Goal: Task Accomplishment & Management: Manage account settings

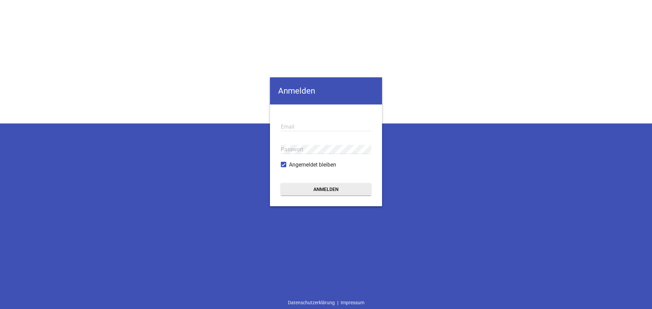
type input "[EMAIL_ADDRESS][DOMAIN_NAME]"
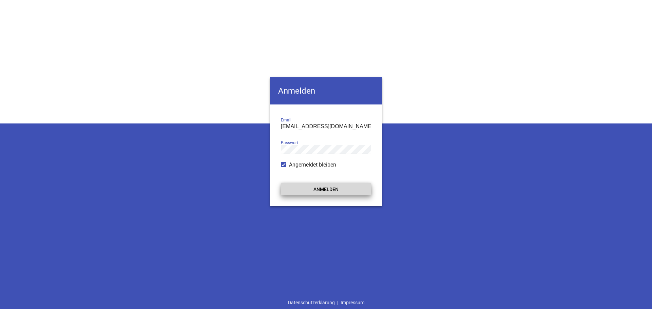
click at [313, 187] on button "Anmelden" at bounding box center [326, 189] width 90 height 12
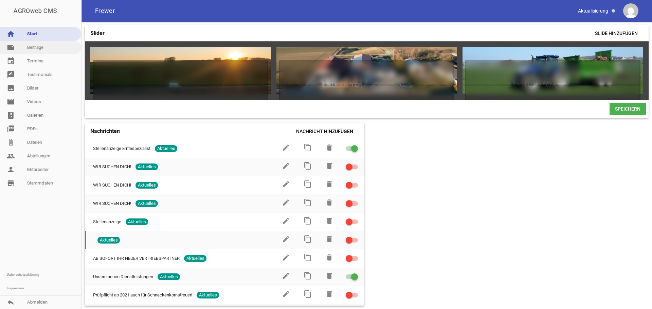
click at [33, 49] on link "note Beiträge" at bounding box center [40, 48] width 81 height 14
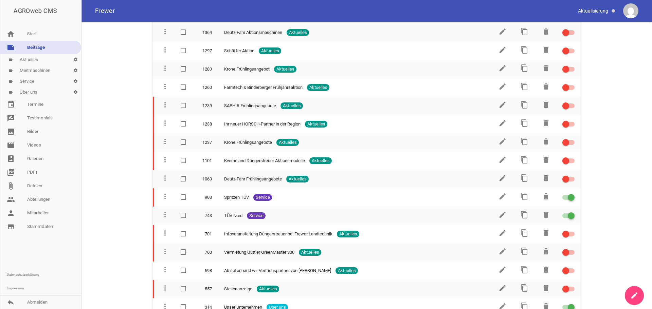
scroll to position [611, 0]
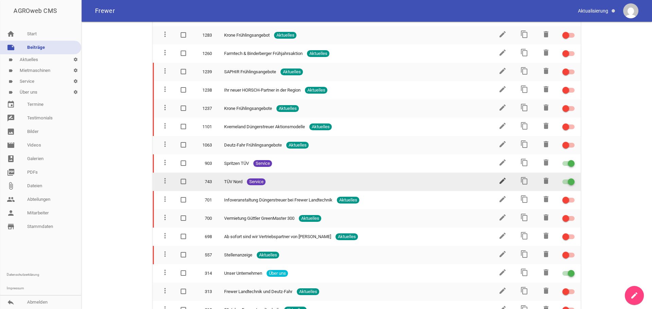
click at [500, 181] on icon "edit" at bounding box center [503, 181] width 8 height 8
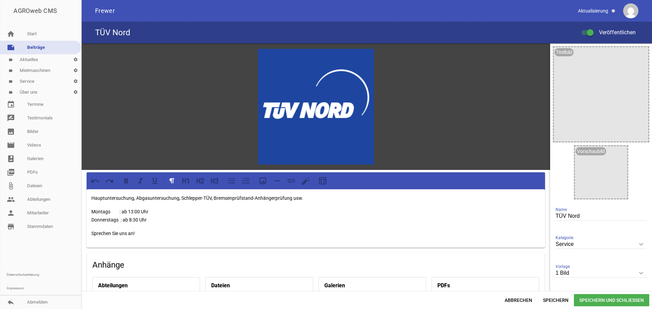
click at [133, 210] on p "Montags : ab 13:00 Uhr Donnerstags : ab 8:30 Uhr" at bounding box center [315, 216] width 449 height 16
click at [601, 302] on span "Speichern und Schließen" at bounding box center [611, 301] width 75 height 12
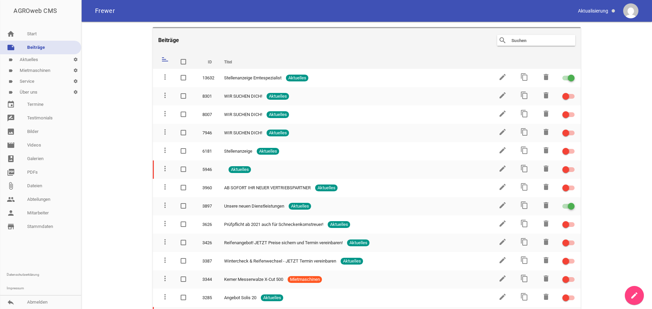
click at [634, 127] on main "Beiträge search clear sort ID Titel delete more_vert 13632 Stellenanzeige Ernte…" at bounding box center [367, 166] width 571 height 288
